Goal: Transaction & Acquisition: Purchase product/service

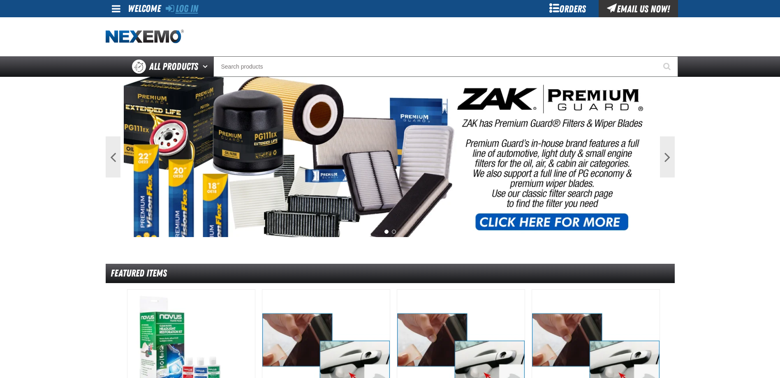
click at [189, 10] on link "Log In" at bounding box center [182, 9] width 32 height 12
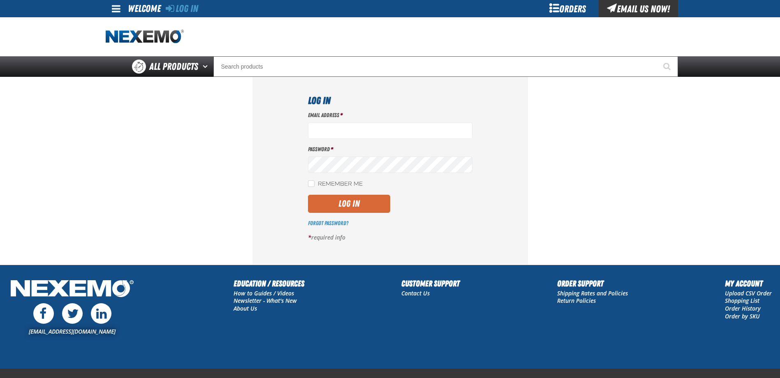
type input "[EMAIL_ADDRESS][DOMAIN_NAME]"
click at [367, 202] on button "Log In" at bounding box center [349, 204] width 82 height 18
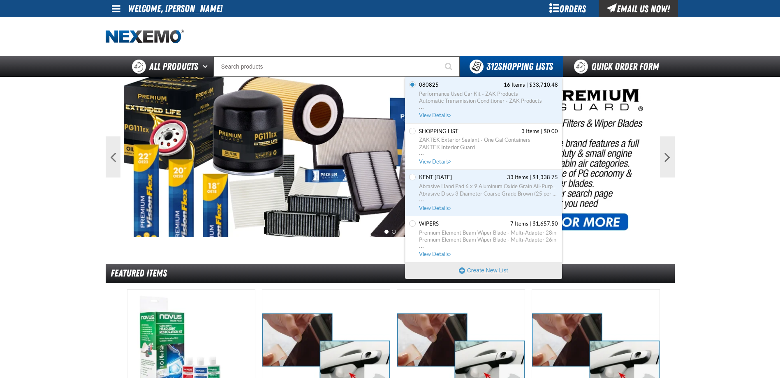
click at [479, 270] on button "Create New List" at bounding box center [483, 270] width 156 height 16
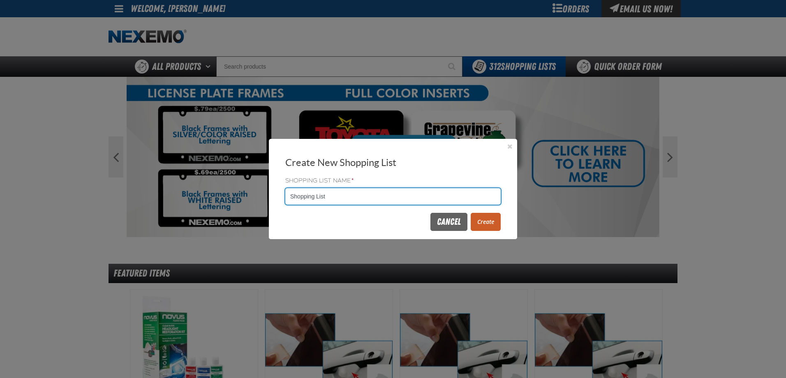
click at [348, 195] on input "Shopping List" at bounding box center [392, 196] width 215 height 16
type input "S"
type input "082225"
click at [488, 222] on button "Create" at bounding box center [486, 222] width 30 height 18
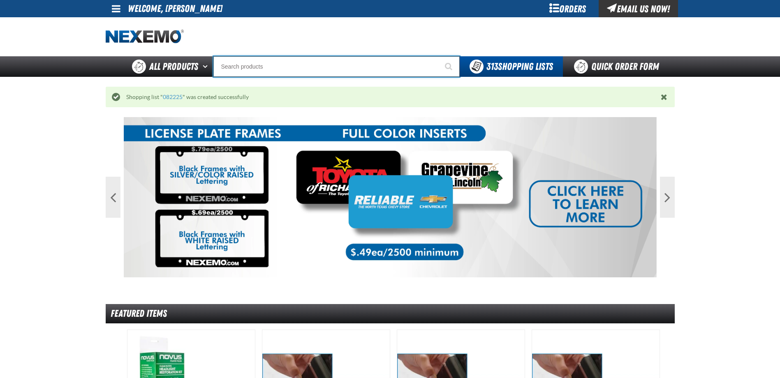
click at [240, 67] on input "Search" at bounding box center [336, 66] width 246 height 21
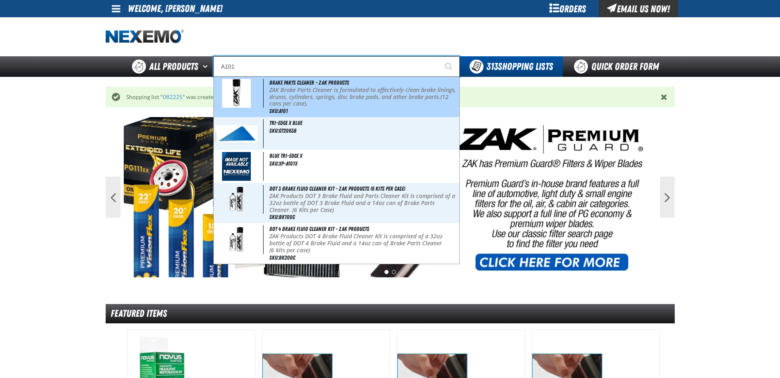
click at [292, 92] on p "ZAK Brake Parts Cleaner is formulated to effectively clean brake linings, drums…" at bounding box center [363, 97] width 188 height 21
type input "Brake Parts Cleaner - ZAK Products"
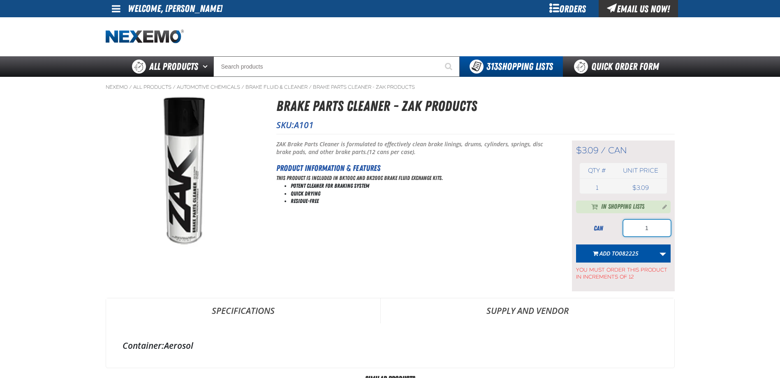
click at [663, 232] on input "1" at bounding box center [646, 228] width 47 height 16
type input "168"
click at [622, 252] on span "082225" at bounding box center [629, 254] width 20 height 8
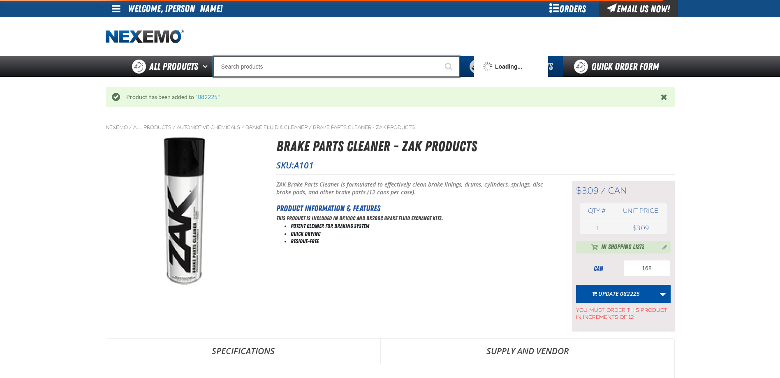
click at [323, 65] on input "Search" at bounding box center [336, 66] width 246 height 21
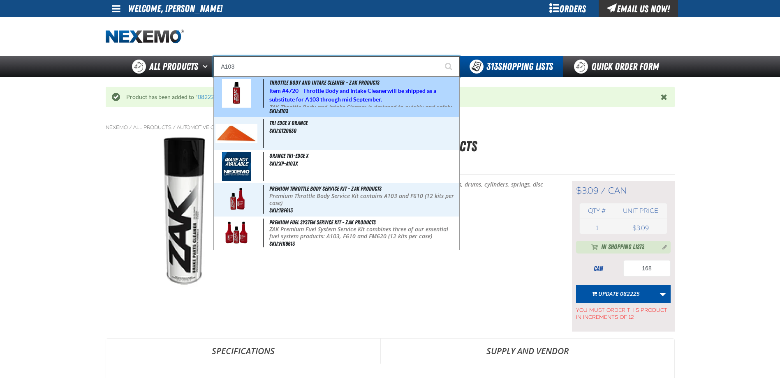
click at [296, 90] on strong "4720 - Throttle Body and Intake Cleaner" at bounding box center [336, 91] width 102 height 7
type input "Throttle Body and Intake Cleaner - ZAK Products"
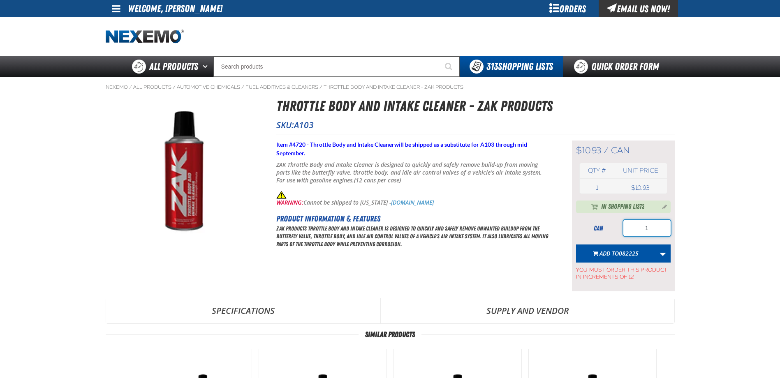
click at [655, 234] on input "1" at bounding box center [646, 228] width 47 height 16
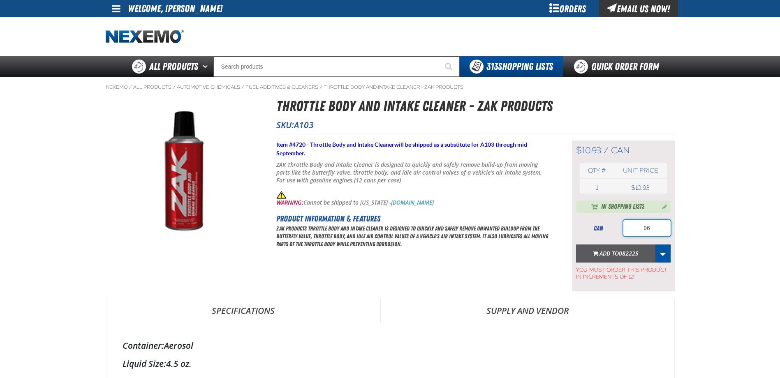
type input "96"
click at [642, 255] on button "Add to 082225" at bounding box center [615, 254] width 79 height 18
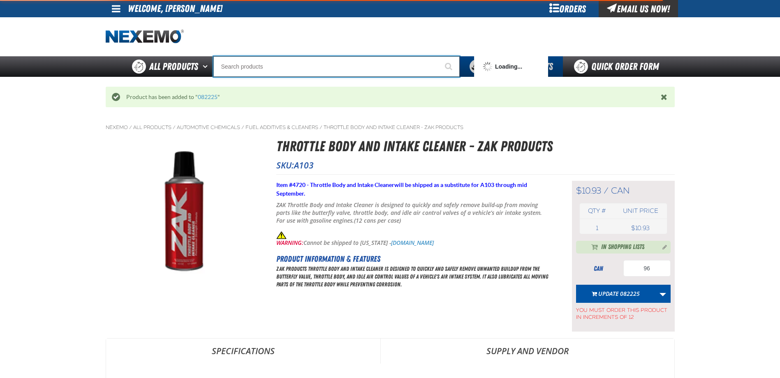
click at [274, 67] on input "Search" at bounding box center [336, 66] width 246 height 21
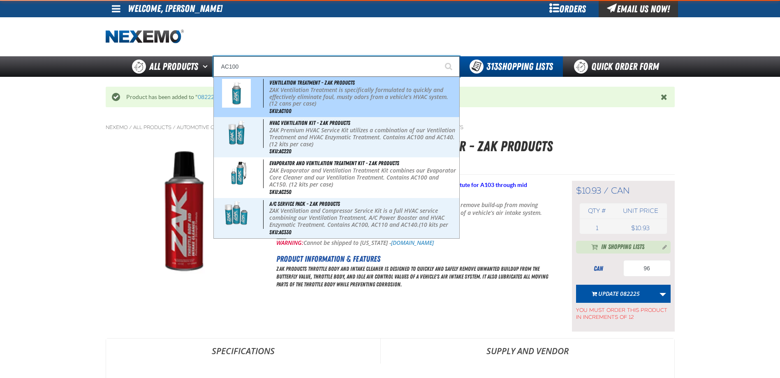
click at [297, 90] on p "ZAK Ventilation Treatment is specifically formulated to quickly and effectively…" at bounding box center [363, 97] width 188 height 21
type input "Ventilation Treatment - ZAK Products"
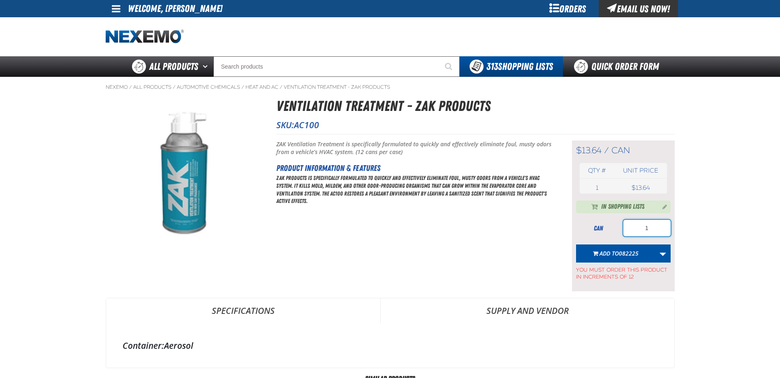
click at [654, 227] on input "1" at bounding box center [646, 228] width 47 height 16
type input "120"
click at [628, 253] on span "082225" at bounding box center [629, 254] width 20 height 8
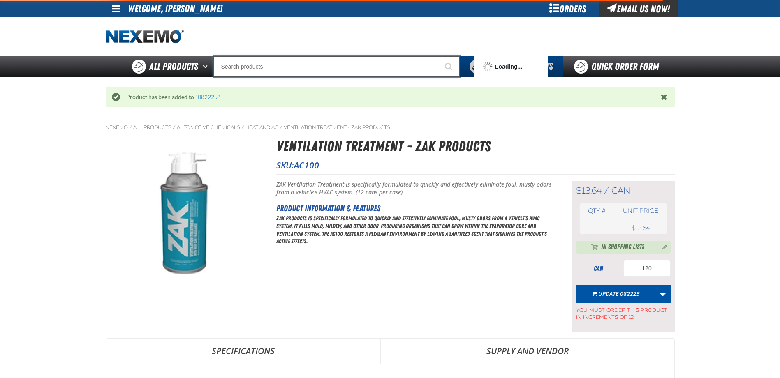
click at [285, 67] on input "Search" at bounding box center [336, 66] width 246 height 21
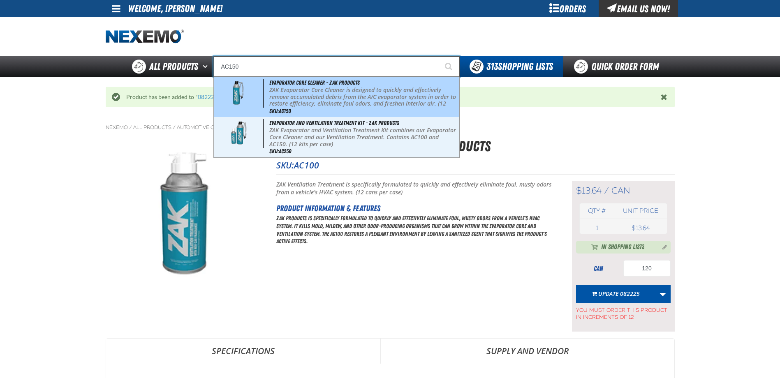
click at [292, 90] on p "ZAK Evaporator Core Cleaner is designed to quickly and effectively remove accum…" at bounding box center [363, 101] width 188 height 28
type input "Evaporator Core Cleaner - ZAK Products"
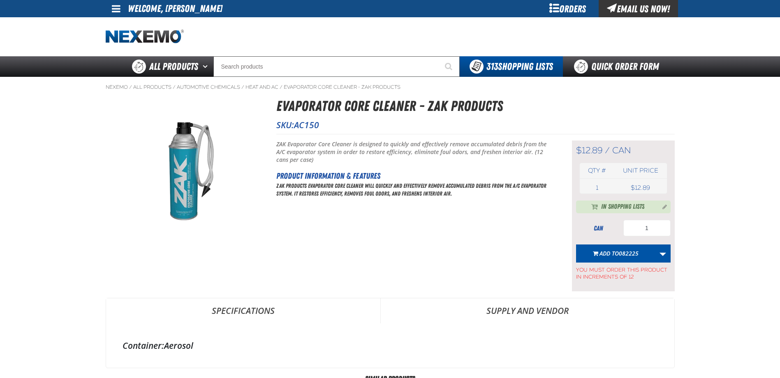
type input "120"
click at [652, 227] on input "1" at bounding box center [646, 228] width 47 height 16
type input "144"
click at [616, 255] on span "Add to 082225" at bounding box center [619, 254] width 39 height 8
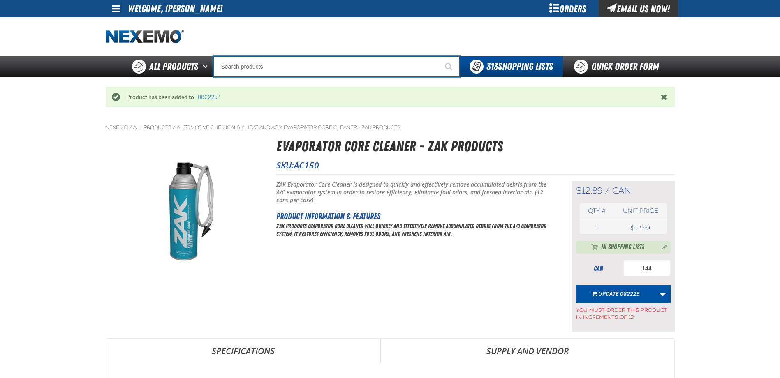
click at [299, 71] on input "Search" at bounding box center [336, 66] width 246 height 21
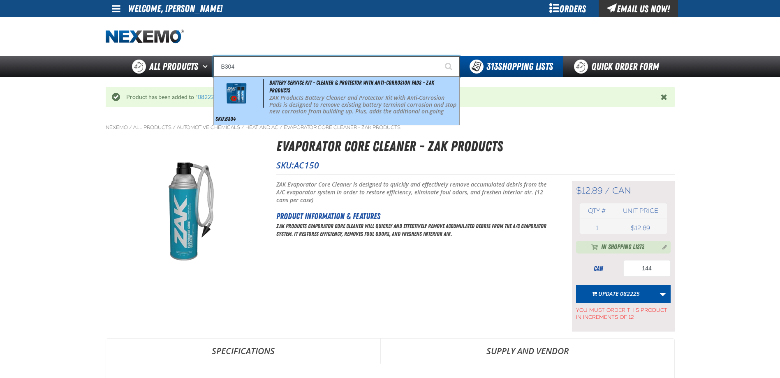
click at [295, 91] on div "Battery Service Kit - Cleaner & Protector with Anti-Corrosion Pads - ZAK Produc…" at bounding box center [337, 101] width 246 height 48
type input "Battery Service Kit - Cleaner & Protector with Anti-Corrosion Pads - ZAK Produc…"
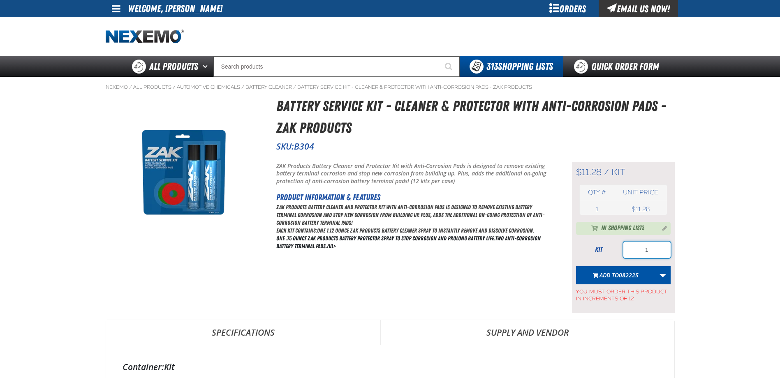
click at [649, 248] on input "1" at bounding box center [646, 250] width 47 height 16
type input "96"
click at [614, 278] on span "Add to 082225" at bounding box center [619, 275] width 39 height 8
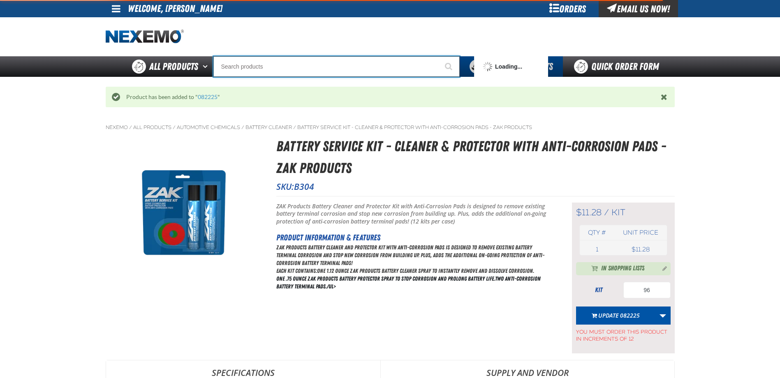
drag, startPoint x: 329, startPoint y: 72, endPoint x: 325, endPoint y: 68, distance: 5.8
click at [329, 72] on input "Search" at bounding box center [336, 66] width 246 height 21
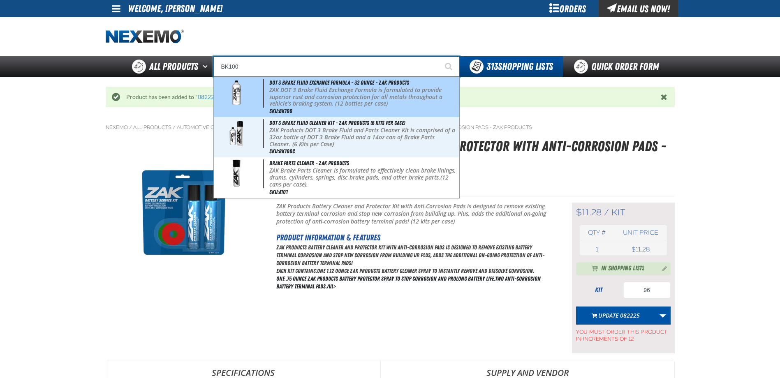
click at [308, 95] on p "ZAK DOT 3 Brake Fluid Exchange Formula is formulated to provide superior rust a…" at bounding box center [363, 97] width 188 height 21
type input "DOT 3 Brake Fluid Exchange Formula - 32 Ounce - ZAK Products"
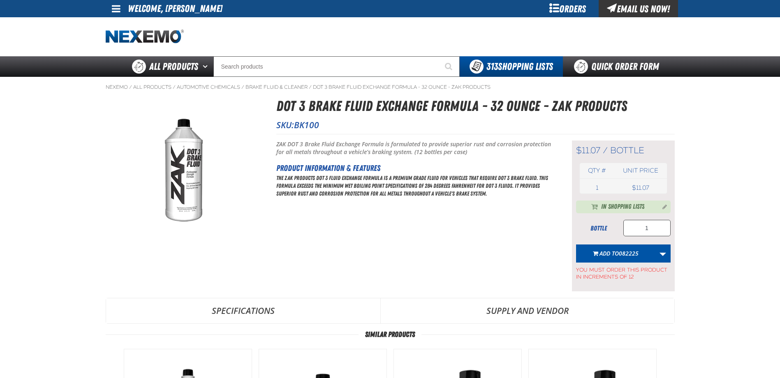
type input "168"
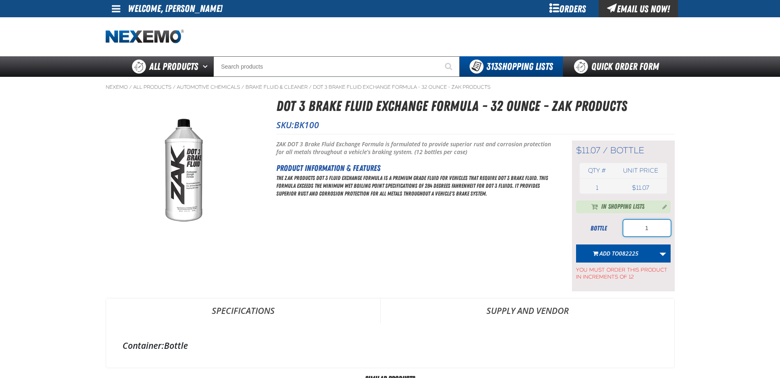
click at [655, 227] on input "1" at bounding box center [646, 228] width 47 height 16
type input "144"
click at [620, 254] on span "082225" at bounding box center [629, 254] width 20 height 8
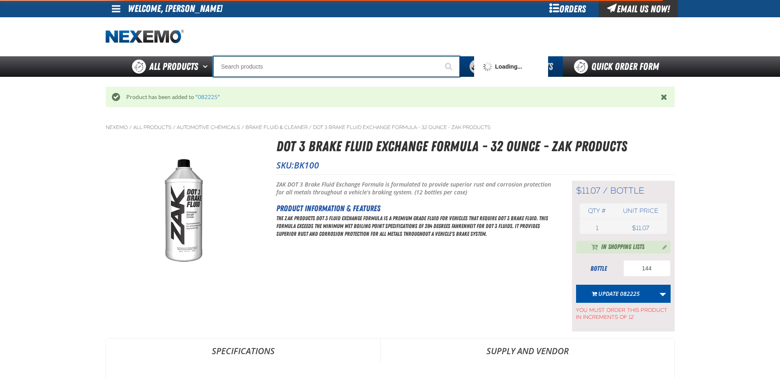
click at [370, 66] on input "Search" at bounding box center [336, 66] width 246 height 21
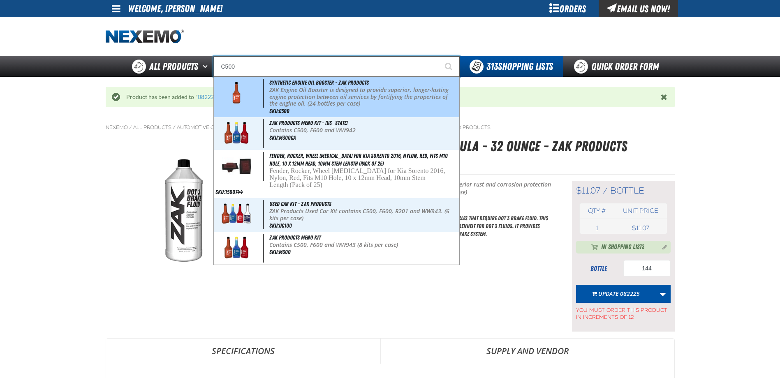
click at [345, 84] on span "Synthetic Engine Oil Booster - ZAK Products" at bounding box center [319, 82] width 100 height 7
type input "Synthetic Engine Oil Booster - ZAK Products"
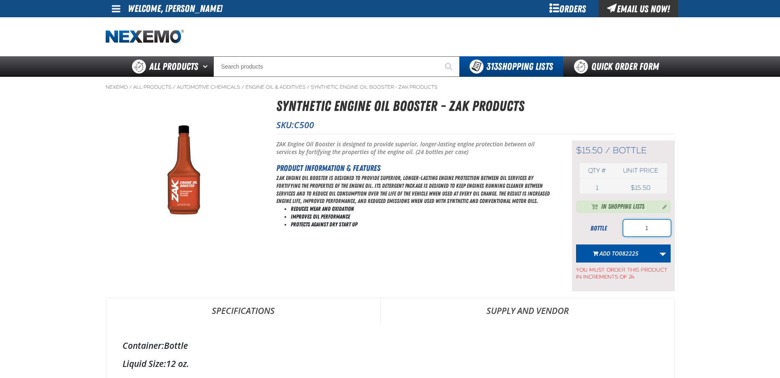
click at [653, 230] on input "1" at bounding box center [646, 228] width 47 height 16
type input "360"
click at [628, 253] on span "082225" at bounding box center [629, 254] width 20 height 8
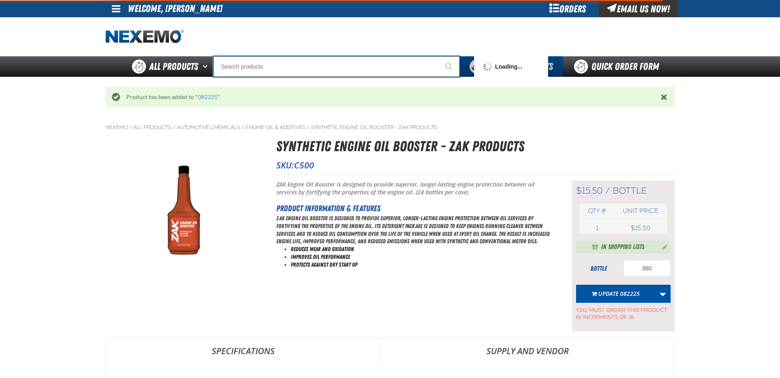
click at [304, 62] on input "Search" at bounding box center [336, 66] width 246 height 21
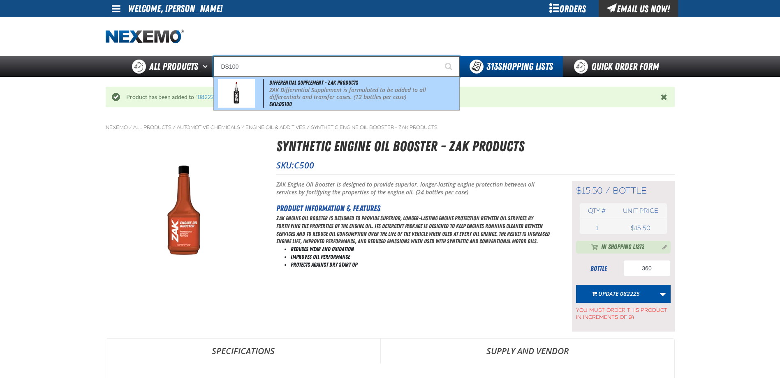
click at [303, 95] on p "ZAK Differential Supplement is formulated to be added to all differentials and …" at bounding box center [363, 94] width 188 height 14
type input "Differential Supplement - ZAK Products"
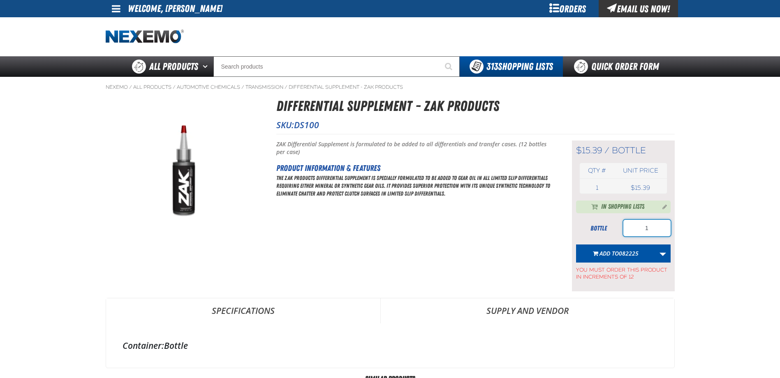
click at [652, 227] on input "1" at bounding box center [646, 228] width 47 height 16
type input "24"
click at [626, 256] on span "082225" at bounding box center [629, 254] width 20 height 8
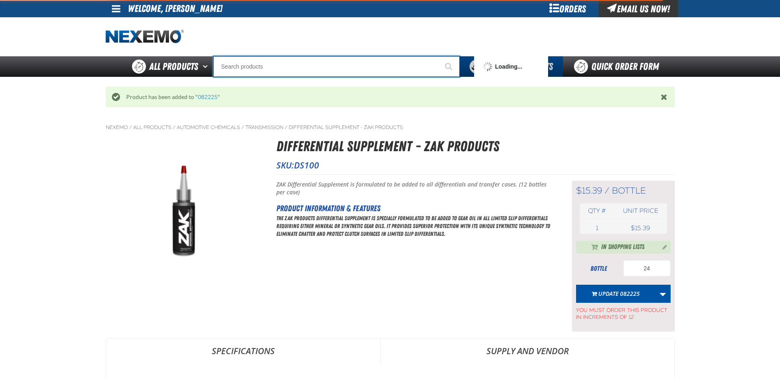
click at [329, 64] on input "Search" at bounding box center [336, 66] width 246 height 21
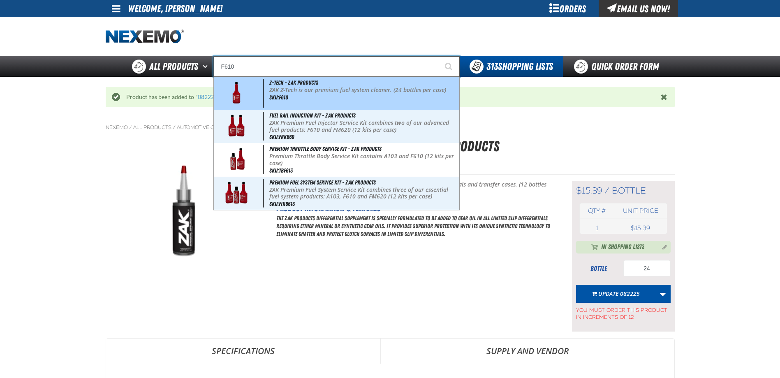
click at [328, 91] on p "ZAK Z-Tech is our premium fuel system cleaner. (24 bottles per case)" at bounding box center [363, 90] width 188 height 7
type input "Z-Tech - ZAK Products"
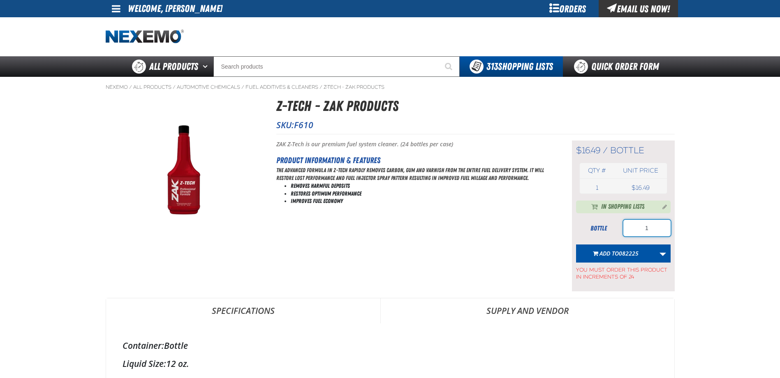
click at [656, 232] on input "1" at bounding box center [646, 228] width 47 height 16
type input "600"
click at [633, 247] on button "Add to 082225" at bounding box center [615, 254] width 79 height 18
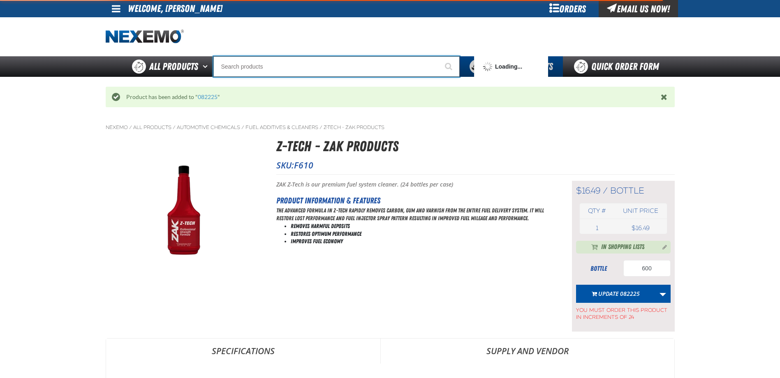
click at [340, 67] on input "Search" at bounding box center [336, 66] width 246 height 21
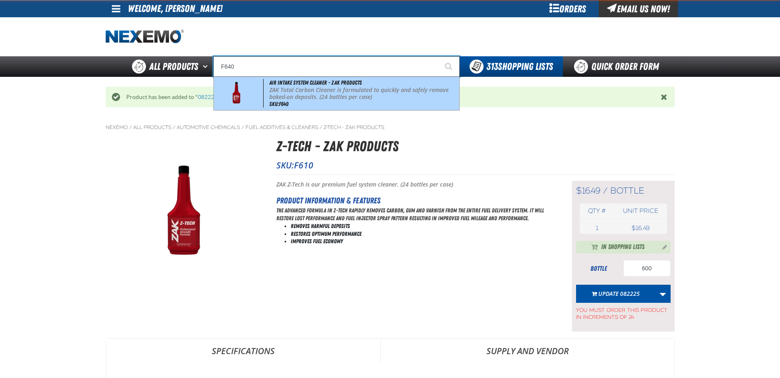
click at [324, 86] on div "Air Intake System Cleaner - ZAK Products ZAK Total Carbon Cleaner is formulated…" at bounding box center [337, 93] width 246 height 33
type input "Air Intake System Cleaner - ZAK Products"
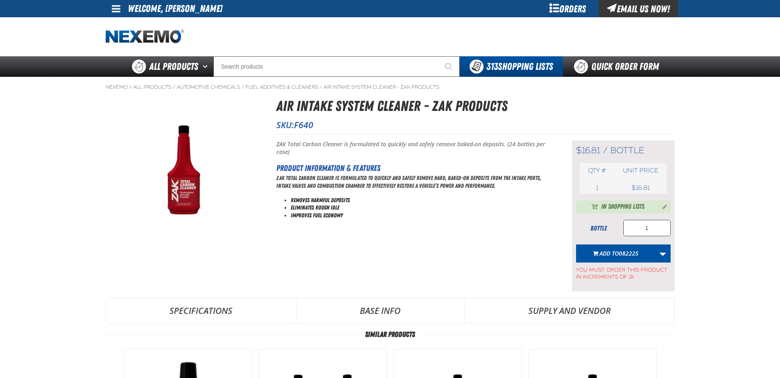
type input "96"
type input "600"
click at [650, 227] on input "1" at bounding box center [646, 228] width 47 height 16
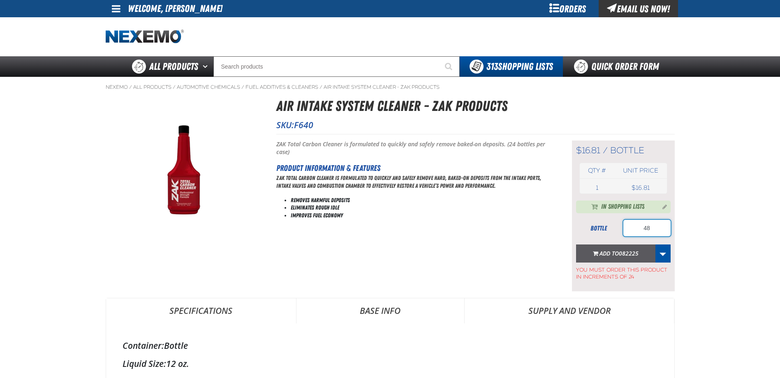
type input "48"
click at [630, 251] on span "082225" at bounding box center [629, 254] width 20 height 8
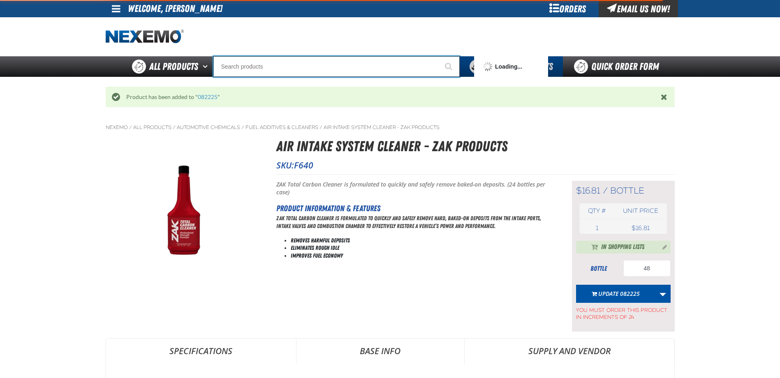
click at [287, 69] on input "Search" at bounding box center [336, 66] width 246 height 21
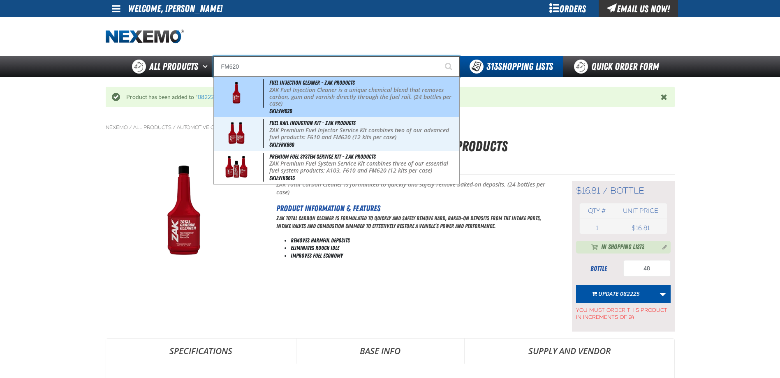
click at [309, 91] on p "ZAK Fuel Injection Cleaner is a unique chemical blend that removes carbon, gum …" at bounding box center [363, 97] width 188 height 21
type input "Fuel Injection Cleaner - ZAK Products"
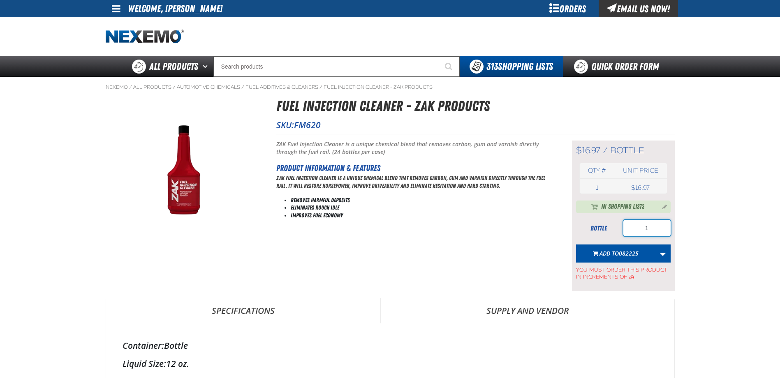
drag, startPoint x: 651, startPoint y: 228, endPoint x: 643, endPoint y: 229, distance: 8.3
click at [653, 229] on input "1" at bounding box center [646, 228] width 47 height 16
type input "72"
click at [625, 251] on span "082225" at bounding box center [629, 254] width 20 height 8
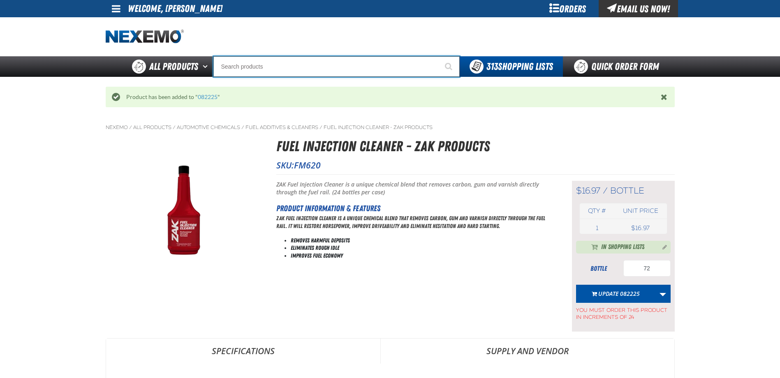
click at [287, 63] on input "Search" at bounding box center [336, 66] width 246 height 21
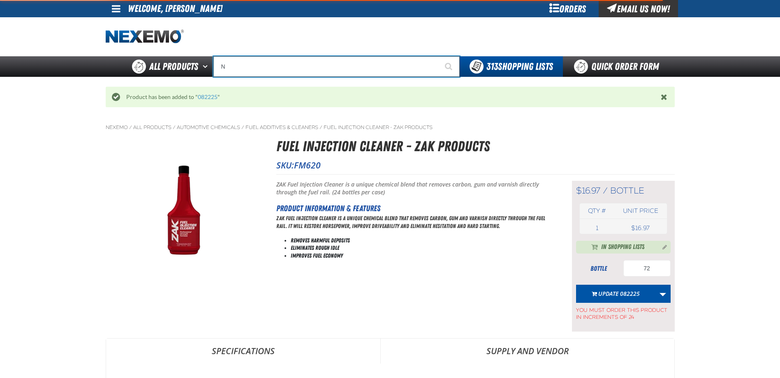
type input "N2"
type input "N2 Nitrogen Installation Kits"
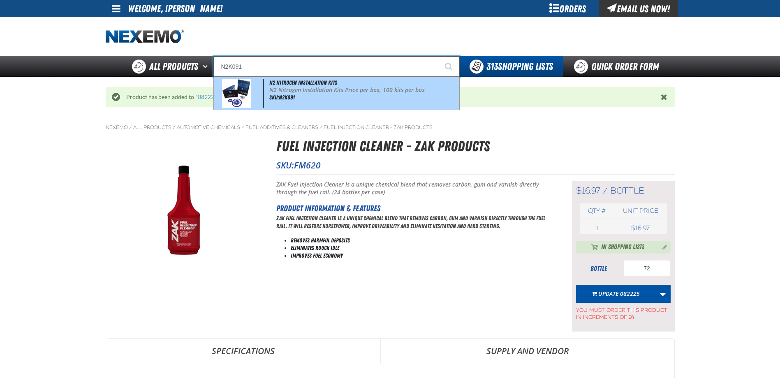
click at [300, 80] on span "N2 Nitrogen Installation Kits" at bounding box center [303, 82] width 68 height 7
type input "N2 Nitrogen Installation Kits"
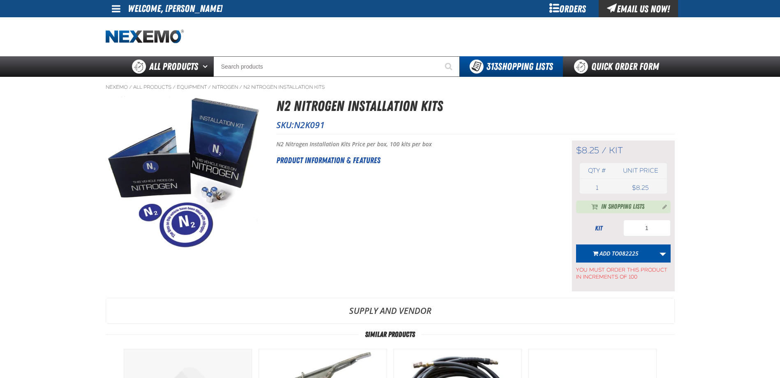
drag, startPoint x: 631, startPoint y: 207, endPoint x: 654, endPoint y: 214, distance: 24.5
click at [651, 209] on div "In Shopping Lists" at bounding box center [623, 207] width 70 height 10
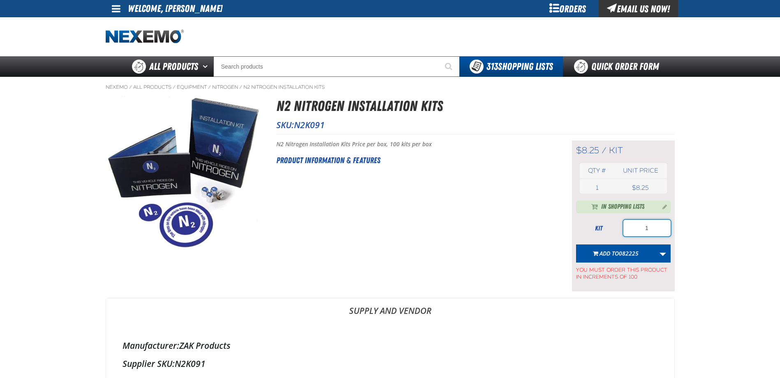
click at [652, 229] on input "1" at bounding box center [646, 228] width 47 height 16
type input "300"
click at [628, 259] on button "Add to 082225" at bounding box center [615, 254] width 79 height 18
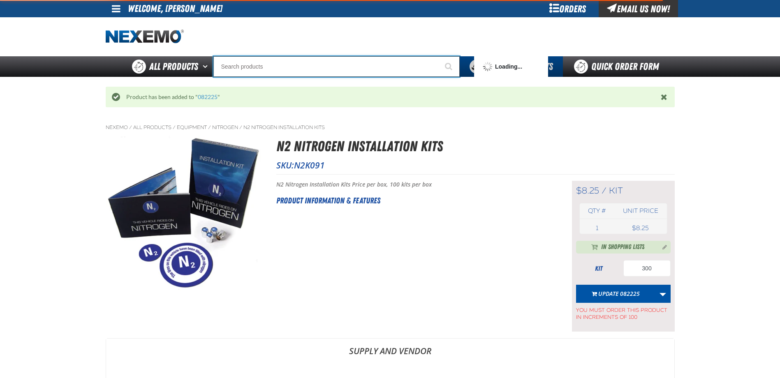
click at [317, 67] on input "Search" at bounding box center [336, 66] width 246 height 21
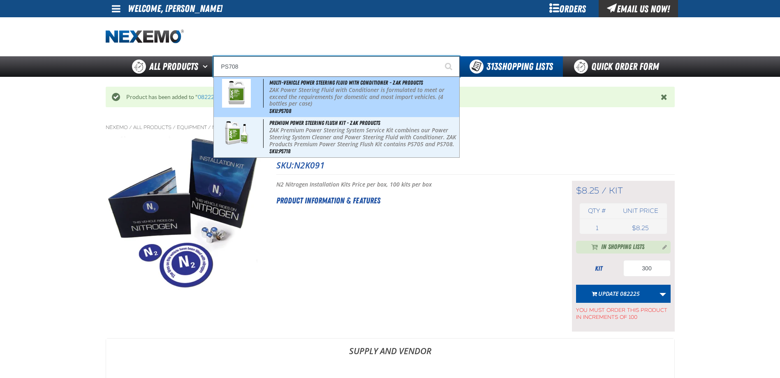
click at [308, 102] on p "ZAK Power Steering Fluid with Conditioner is formulated to meet or exceed the r…" at bounding box center [363, 97] width 188 height 21
type input "Multi-Vehicle Power Steering Fluid with Conditioner - ZAK Products"
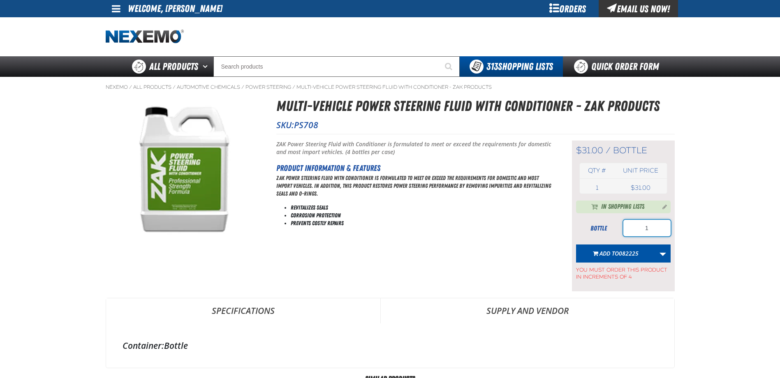
click at [656, 232] on input "1" at bounding box center [646, 228] width 47 height 16
type input "12"
click at [620, 248] on button "Add to 082225" at bounding box center [615, 254] width 79 height 18
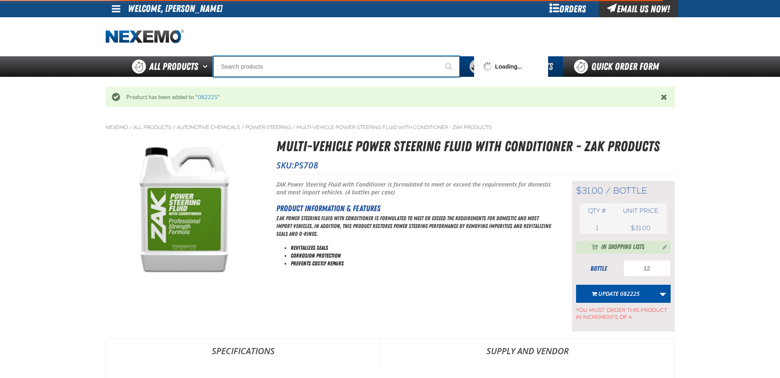
click at [283, 69] on input "Search" at bounding box center [336, 66] width 246 height 21
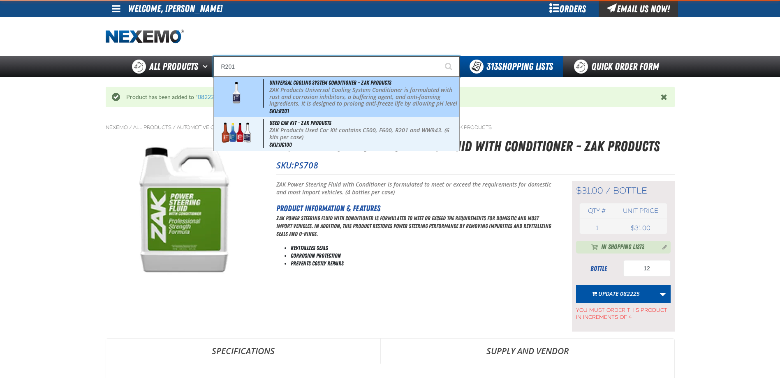
click at [271, 90] on p "ZAK Products Universal Cooling System Conditioner is formulated with rust and c…" at bounding box center [363, 104] width 188 height 35
type input "Universal Cooling System Conditioner - ZAK Products"
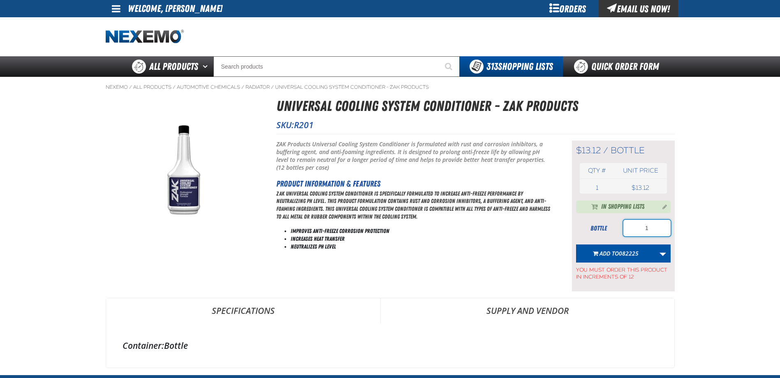
click at [655, 231] on input "1" at bounding box center [646, 228] width 47 height 16
type input "72"
click at [613, 250] on span "Add to 082225" at bounding box center [619, 254] width 39 height 8
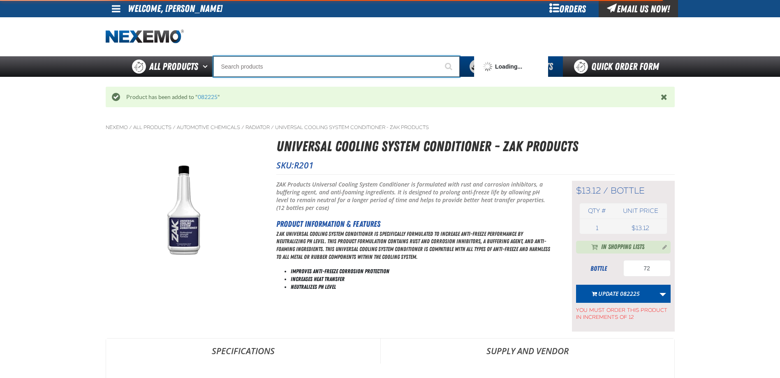
click at [334, 68] on input "Search" at bounding box center [336, 66] width 246 height 21
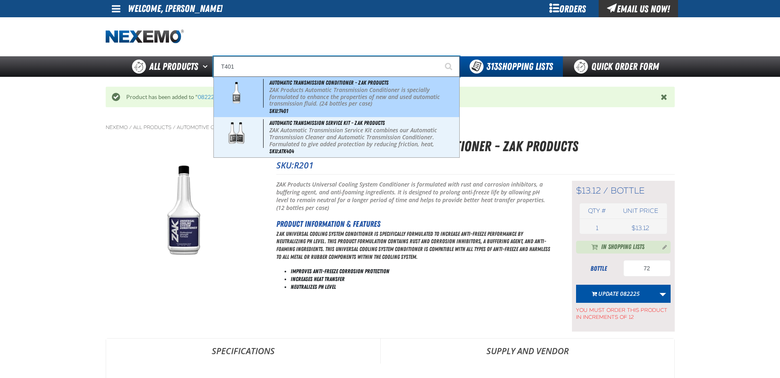
click at [310, 94] on p "ZAK Products Automatic Transmission Conditioner is specially formulated to enha…" at bounding box center [363, 97] width 188 height 21
type input "Automatic Transmission Conditioner - ZAK Products"
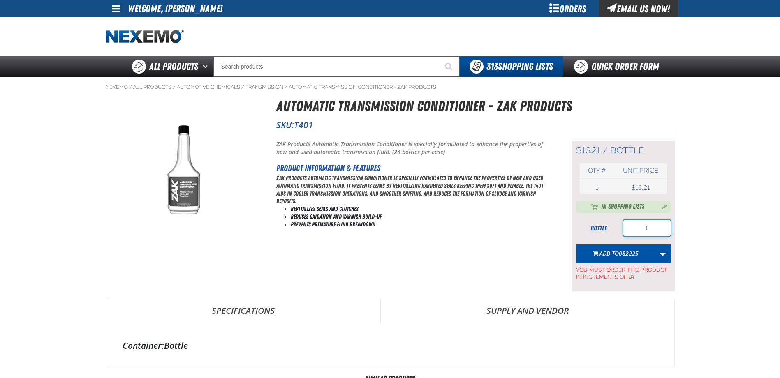
click at [652, 232] on input "1" at bounding box center [646, 228] width 47 height 16
type input "24"
click at [623, 258] on button "Add to 082225" at bounding box center [615, 254] width 79 height 18
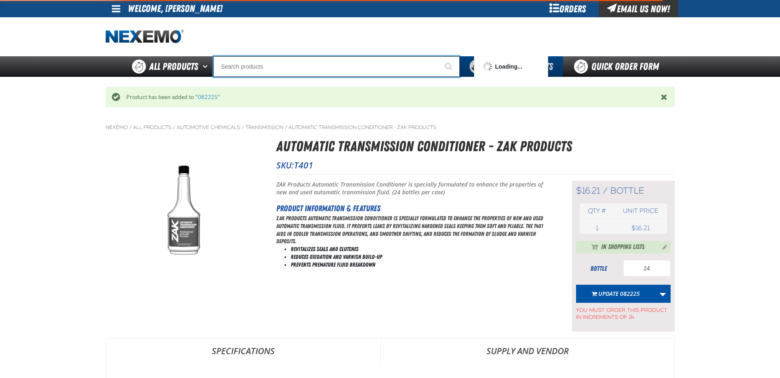
click at [280, 69] on input "Search" at bounding box center [336, 66] width 246 height 21
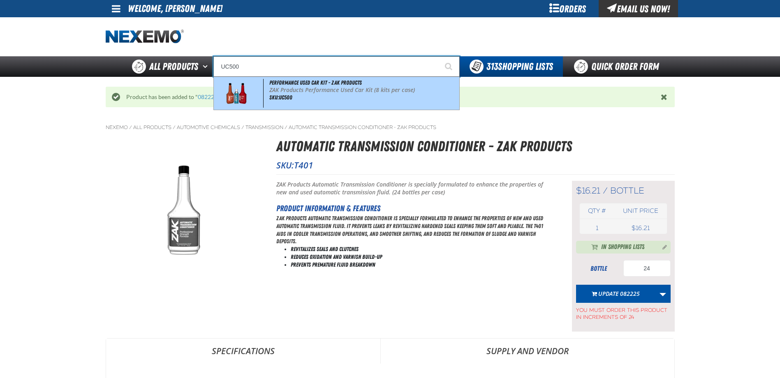
click at [299, 87] on p "ZAK Products Performance Used Car Kit (8 kits per case)" at bounding box center [363, 90] width 188 height 7
type input "Performance Used Car Kit - ZAK Products"
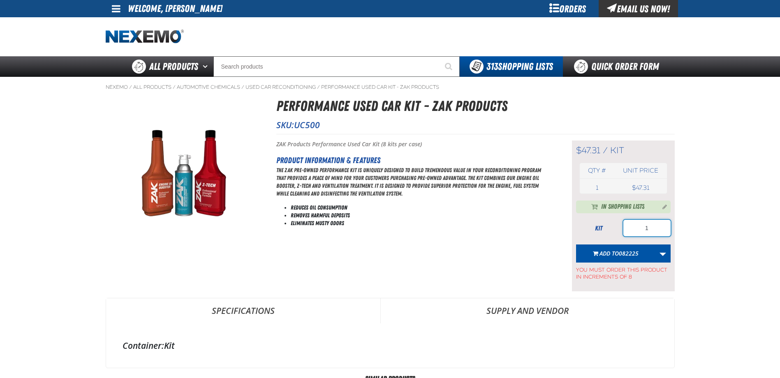
click at [655, 234] on input "1" at bounding box center [646, 228] width 47 height 16
type input "112"
click at [605, 251] on span "Add to 082225" at bounding box center [619, 254] width 39 height 8
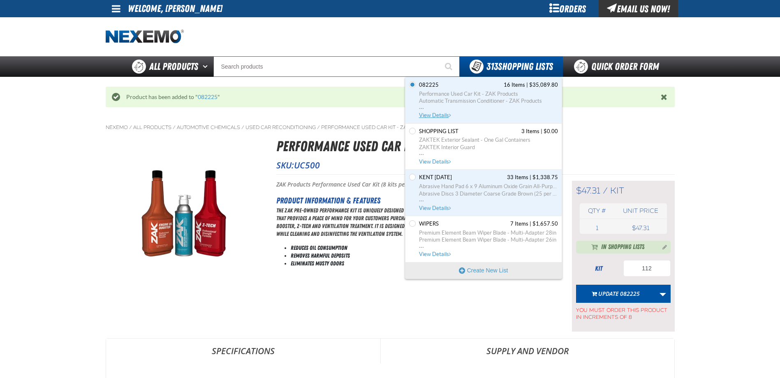
click at [436, 115] on span "View Details" at bounding box center [435, 115] width 33 height 6
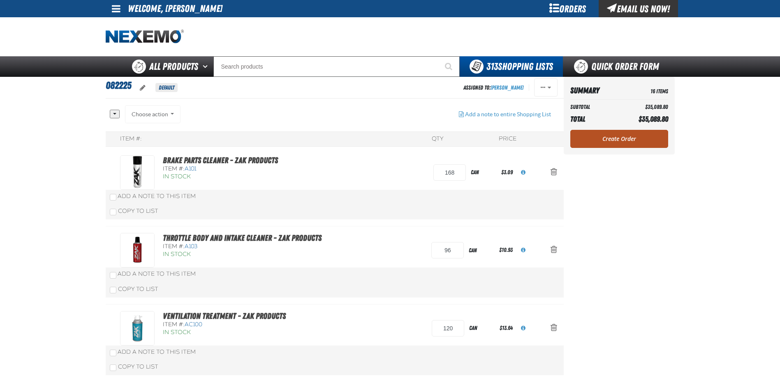
click at [608, 141] on link "Create Order" at bounding box center [619, 139] width 98 height 18
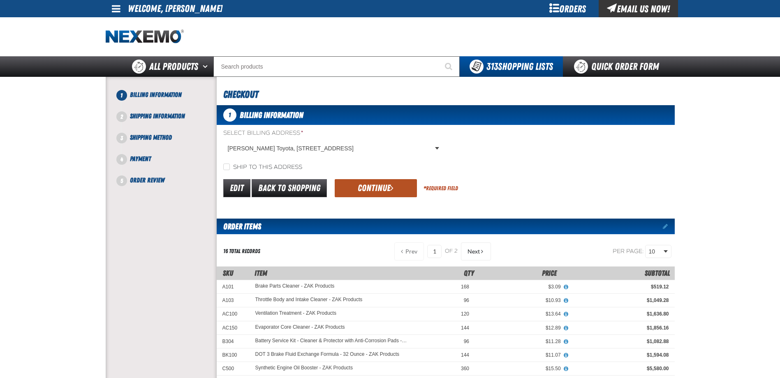
click at [366, 185] on button "Continue" at bounding box center [376, 188] width 82 height 18
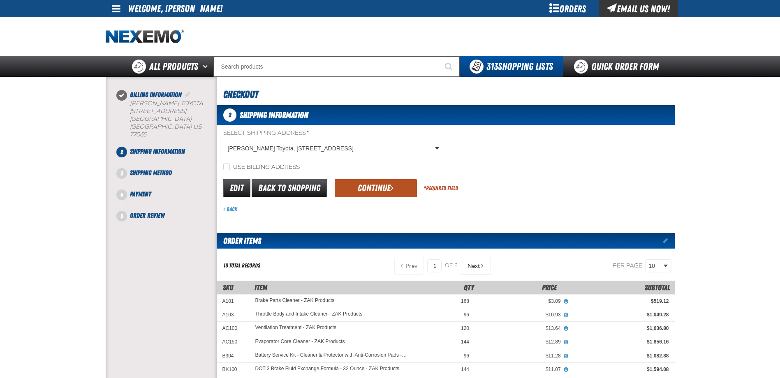
click at [395, 185] on button "Continue" at bounding box center [376, 188] width 82 height 18
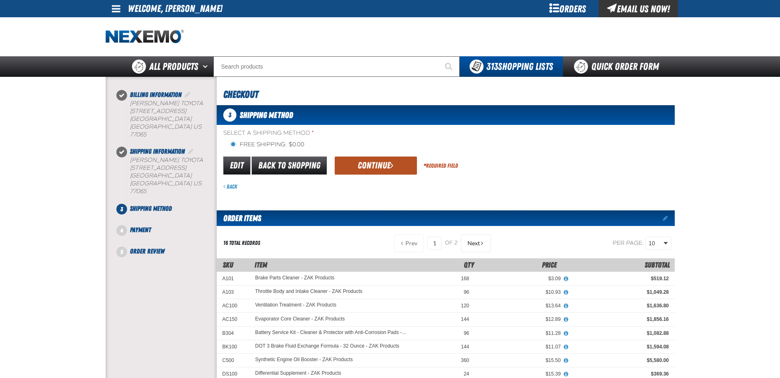
click at [378, 165] on button "Continue" at bounding box center [376, 166] width 82 height 18
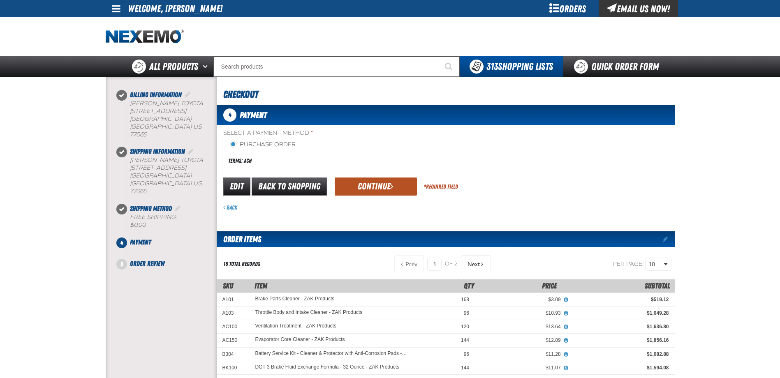
click at [371, 186] on button "Continue" at bounding box center [376, 187] width 82 height 18
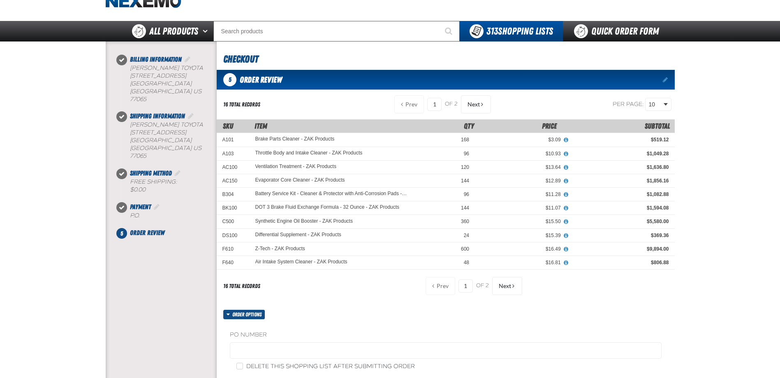
scroll to position [82, 0]
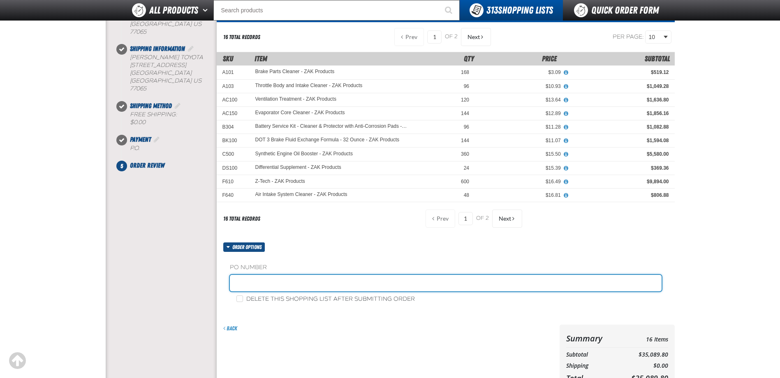
click at [273, 278] on input "text" at bounding box center [446, 283] width 432 height 16
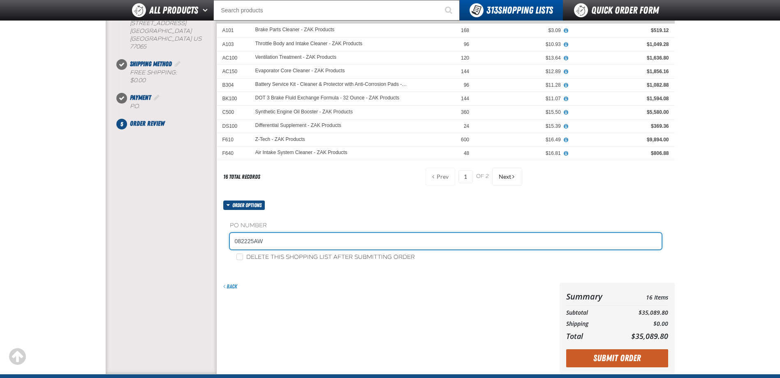
scroll to position [164, 0]
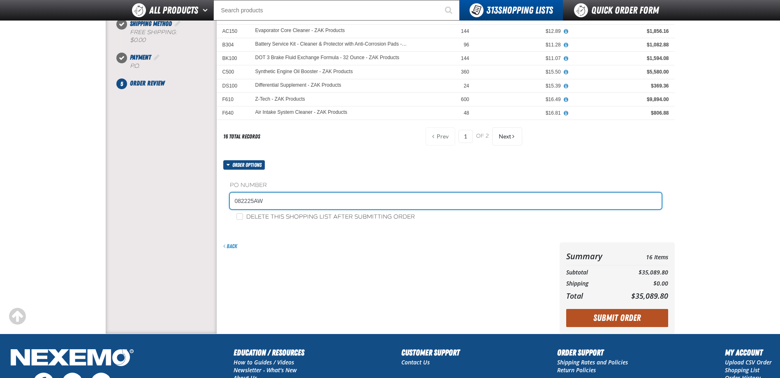
type input "082225AW"
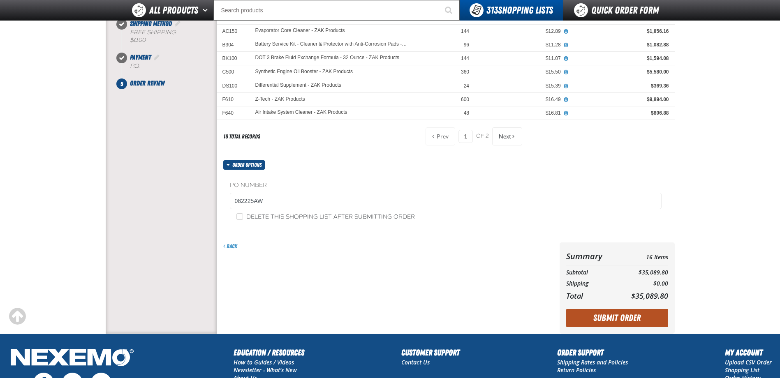
click at [615, 316] on button "Submit Order" at bounding box center [617, 318] width 102 height 18
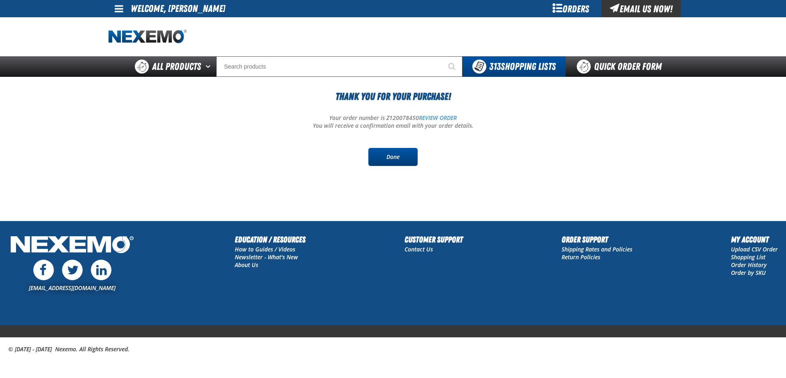
click at [387, 160] on link "Done" at bounding box center [392, 157] width 49 height 18
